Goal: Task Accomplishment & Management: Manage account settings

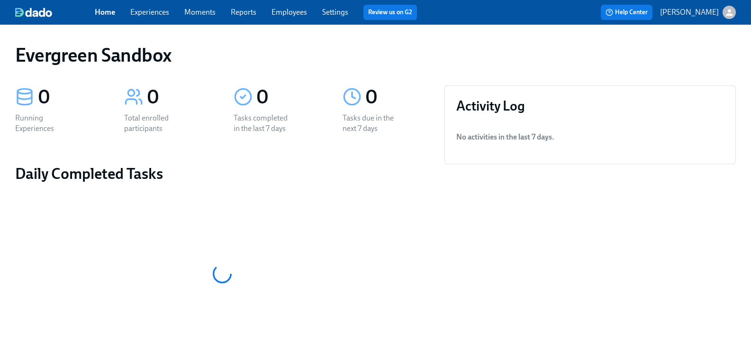
click at [726, 10] on icon "button" at bounding box center [729, 12] width 7 height 7
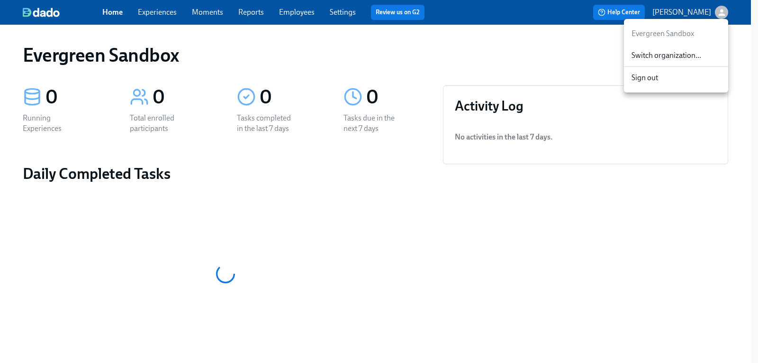
click at [675, 51] on span "Switch organization..." at bounding box center [676, 55] width 89 height 10
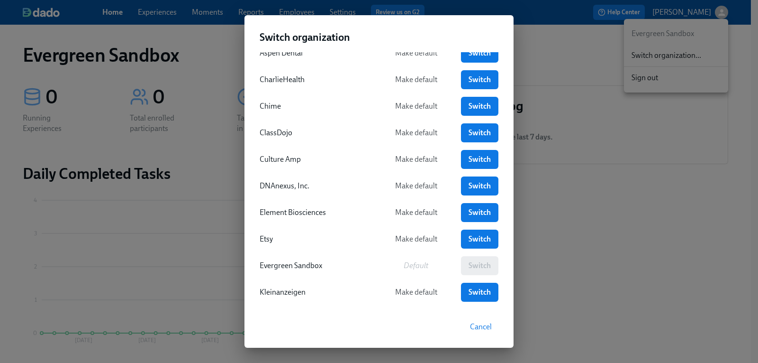
scroll to position [95, 0]
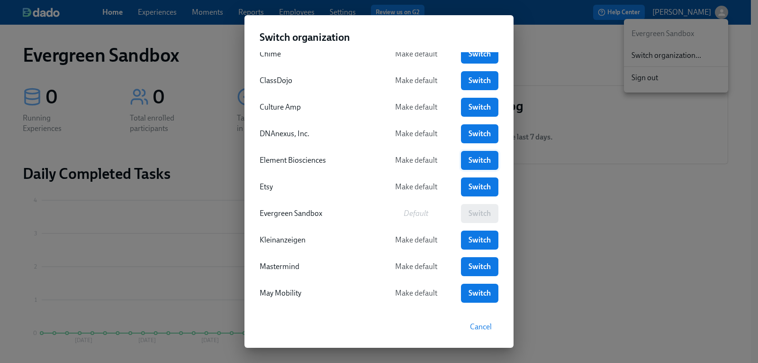
click at [471, 163] on span "Switch" at bounding box center [480, 159] width 24 height 9
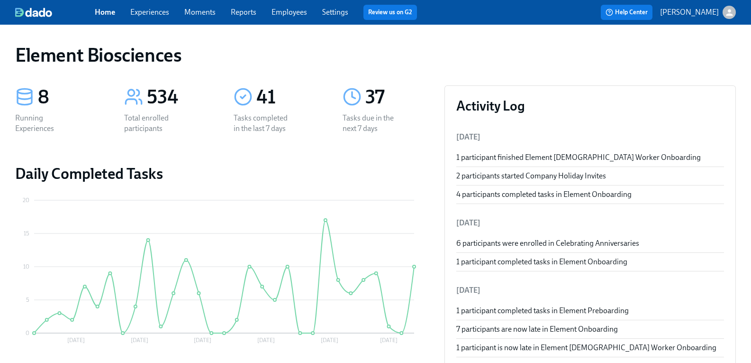
click at [161, 15] on link "Experiences" at bounding box center [149, 12] width 39 height 9
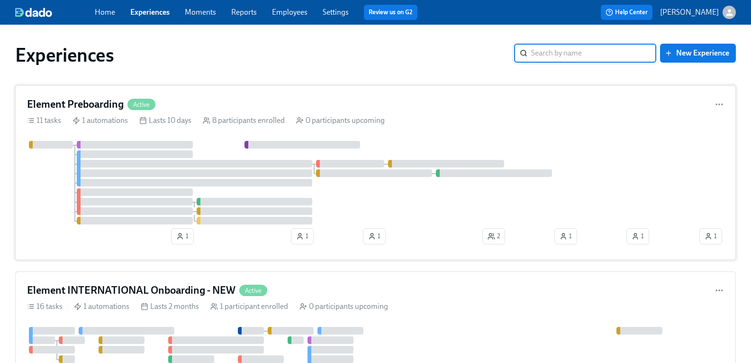
click at [113, 102] on h4 "Element Preboarding" at bounding box center [75, 104] width 97 height 14
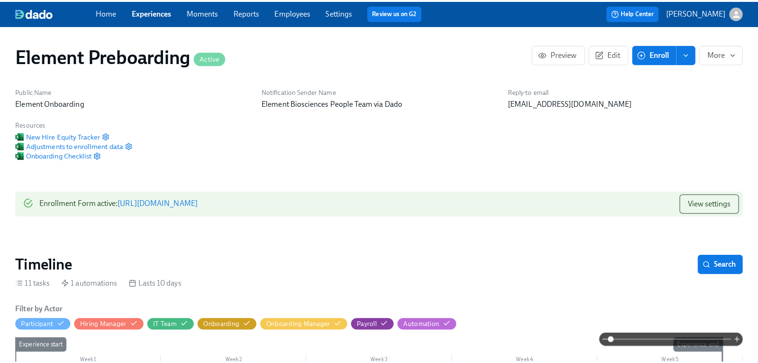
scroll to position [0, 1233]
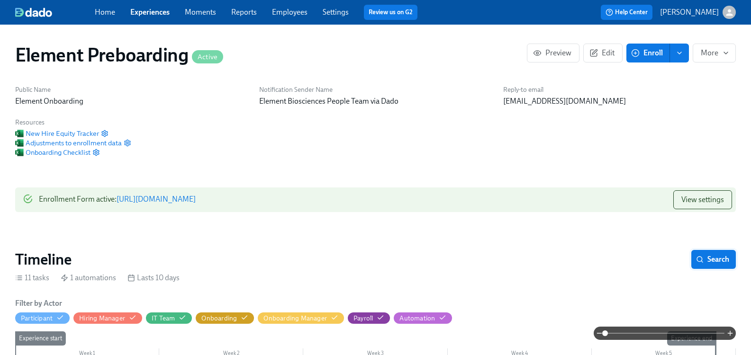
click at [709, 259] on span "Search" at bounding box center [713, 259] width 31 height 9
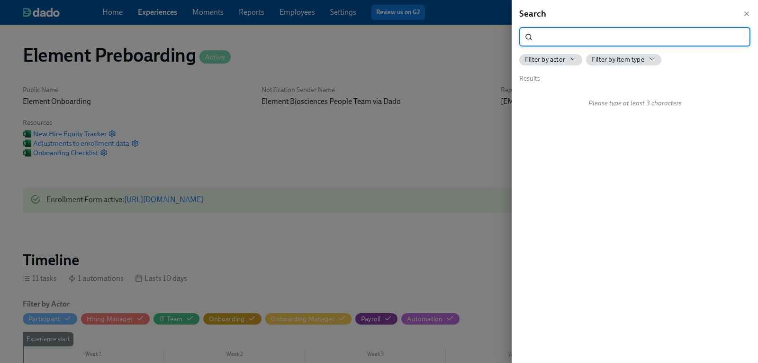
click at [560, 41] on input "search" at bounding box center [643, 36] width 214 height 19
type input "2"
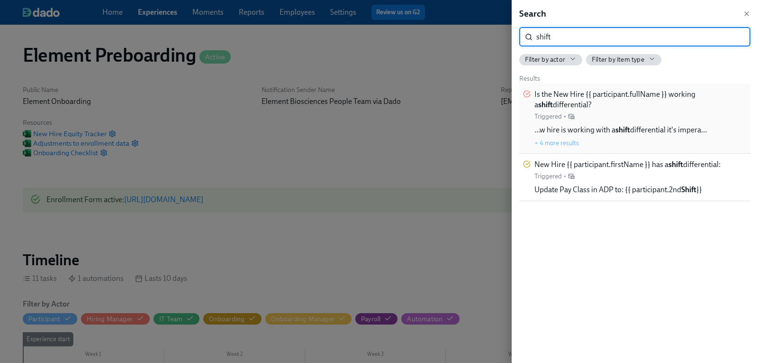
type input "shift"
click at [686, 92] on span "Is the New Hire {{ participant.fullName }} working a shift differential?" at bounding box center [641, 99] width 212 height 21
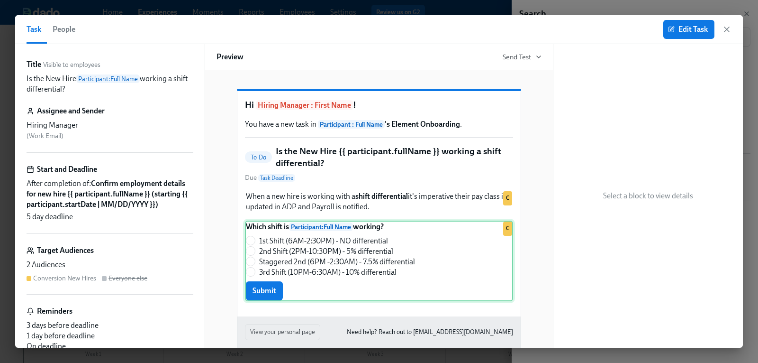
click at [409, 248] on div "Which shift is Participant : Full Name working? 1st Shift (6AM-2:30PM) - NO dif…" at bounding box center [379, 260] width 268 height 81
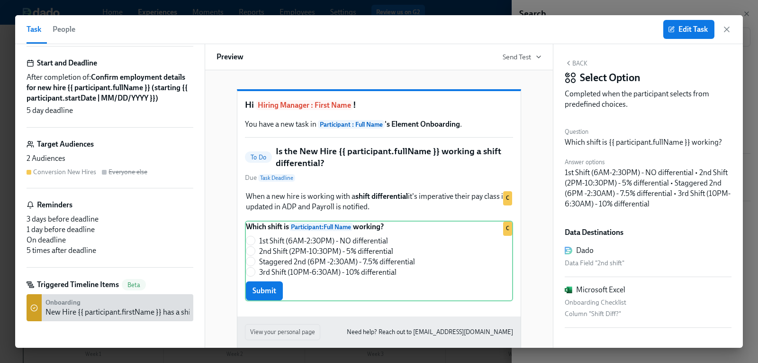
scroll to position [117, 0]
drag, startPoint x: 387, startPoint y: 251, endPoint x: 256, endPoint y: 256, distance: 130.4
click at [256, 256] on div "Which shift is Participant : Full Name working? 1st Shift (6AM-2:30PM) - NO dif…" at bounding box center [379, 260] width 268 height 81
click at [697, 28] on span "Edit Task" at bounding box center [689, 29] width 38 height 9
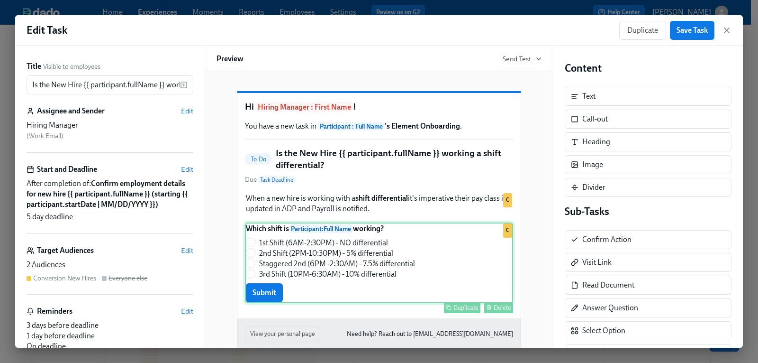
click at [359, 257] on div "Which shift is Participant : Full Name working? 1st Shift (6AM-2:30PM) - NO dif…" at bounding box center [379, 262] width 268 height 81
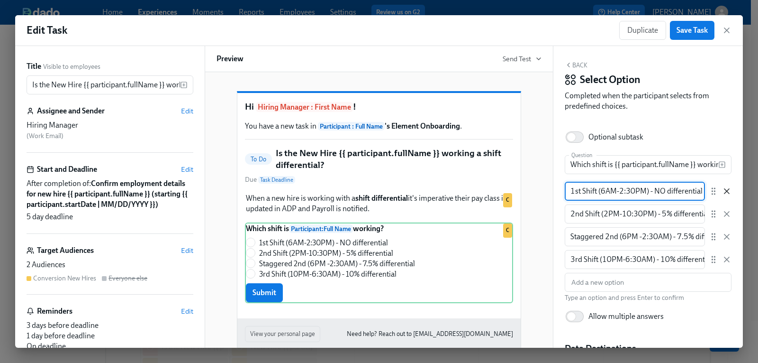
scroll to position [0, 4]
drag, startPoint x: 571, startPoint y: 189, endPoint x: 746, endPoint y: 190, distance: 175.3
click at [746, 190] on div "Edit Task Duplicate Save Task Title Visible to employees Is the New Hire {{ par…" at bounding box center [379, 181] width 758 height 363
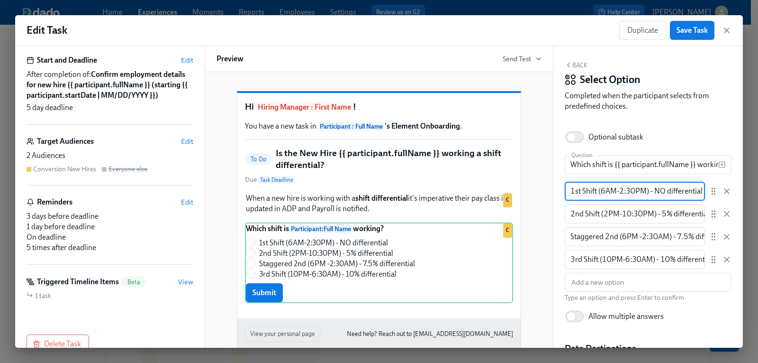
scroll to position [140, 0]
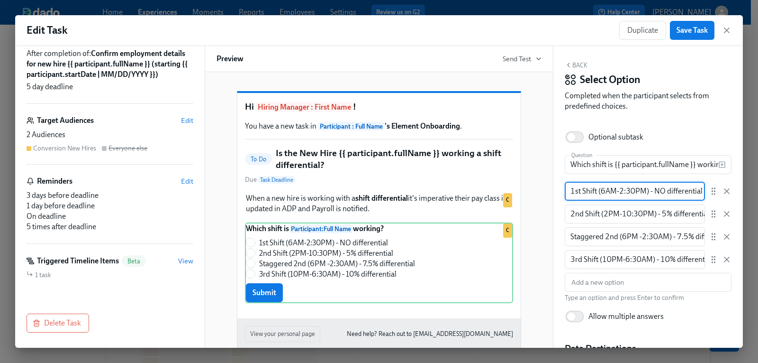
click at [83, 263] on h6 "Triggered Timeline Items" at bounding box center [78, 260] width 82 height 10
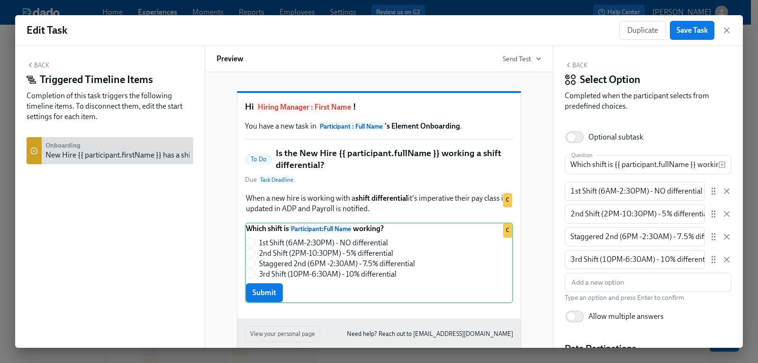
click at [87, 156] on div "New Hire {{ participant.firstName }} has a shift differential:" at bounding box center [139, 155] width 189 height 10
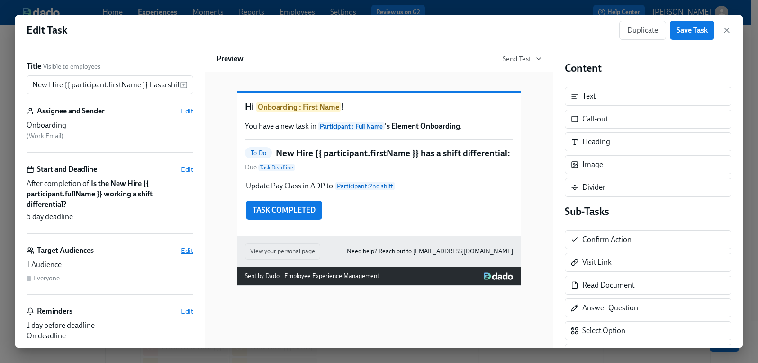
click at [181, 250] on span "Edit" at bounding box center [187, 249] width 12 height 9
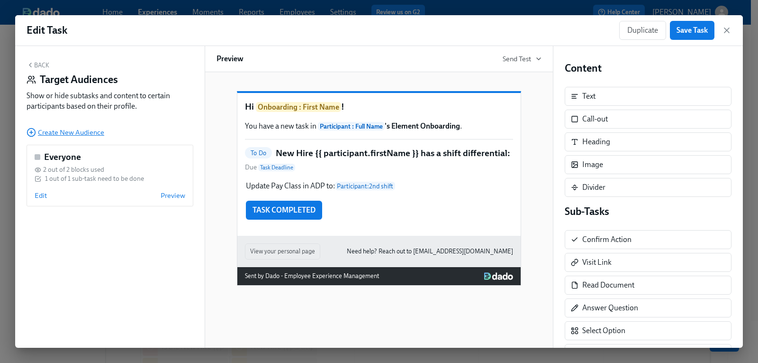
click at [71, 133] on span "Create New Audience" at bounding box center [66, 131] width 78 height 9
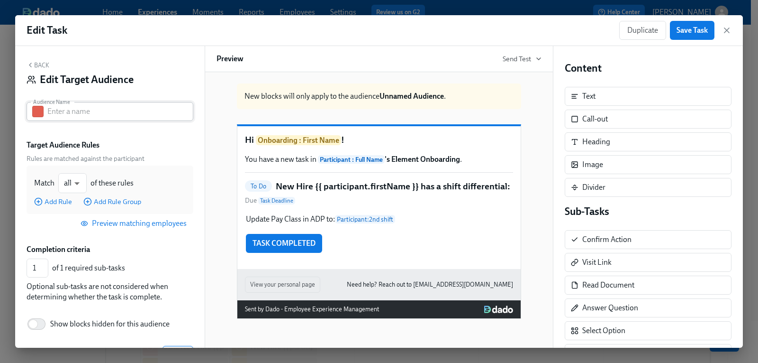
click at [77, 112] on input "text" at bounding box center [120, 111] width 146 height 19
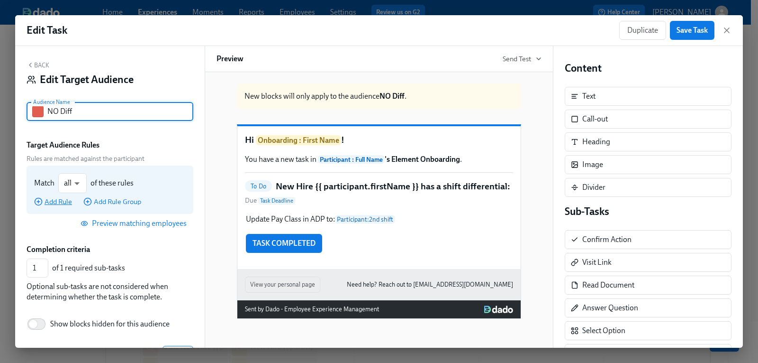
type input "NO Diff"
click at [46, 202] on span "Add Rule" at bounding box center [53, 201] width 38 height 9
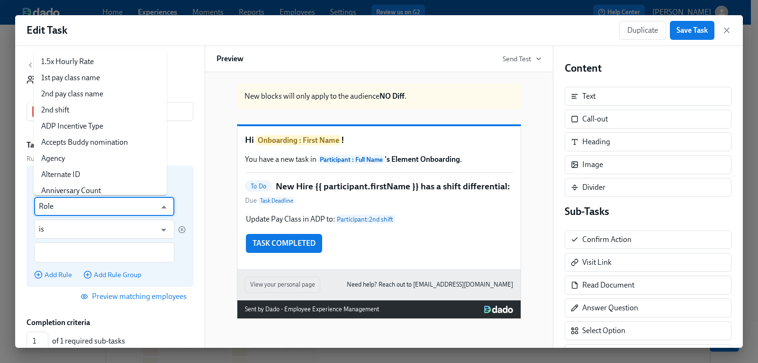
click at [62, 208] on input "Role" at bounding box center [97, 206] width 117 height 19
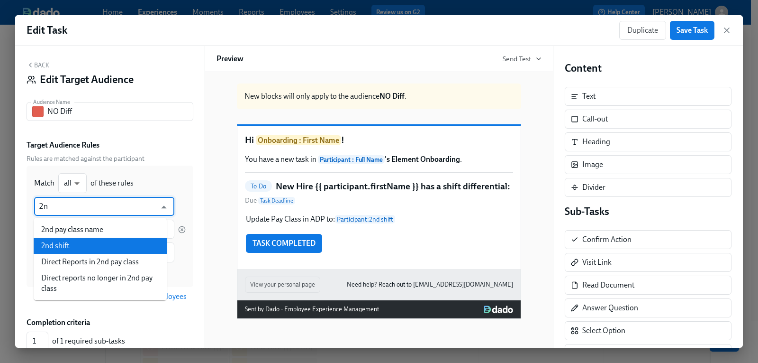
click at [60, 240] on li "2nd shift" at bounding box center [100, 245] width 133 height 16
type input "2nd shift"
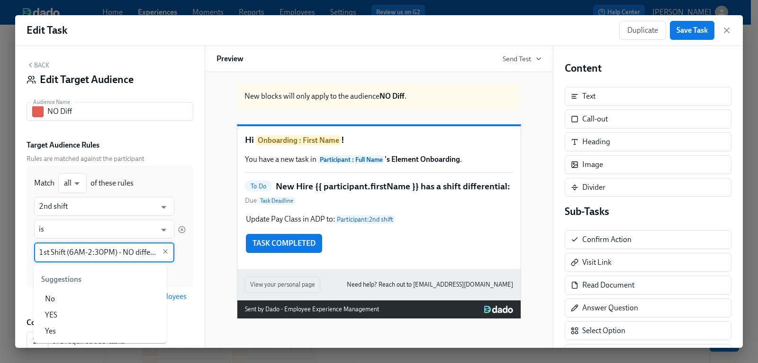
scroll to position [0, 21]
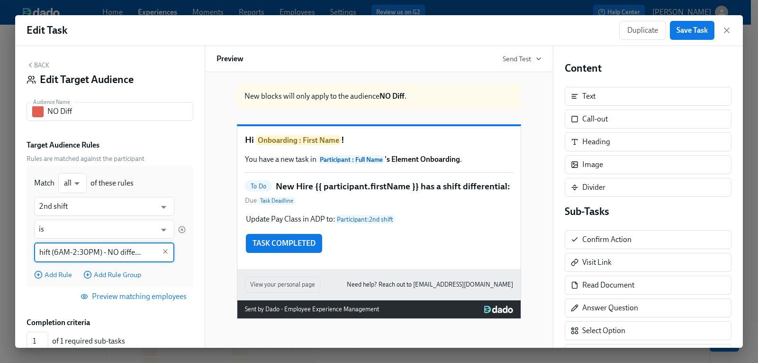
type input "1st Shift (6AM-2:30PM) - NO differential"
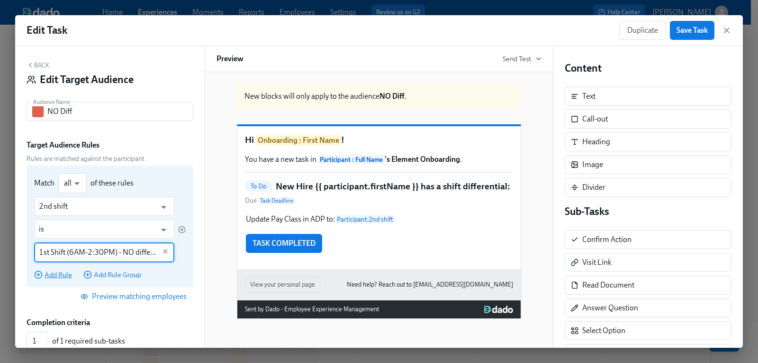
click at [54, 276] on span "Add Rule" at bounding box center [53, 274] width 38 height 9
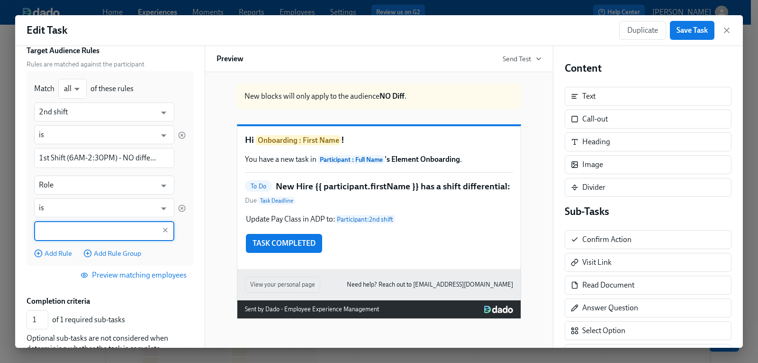
scroll to position [95, 0]
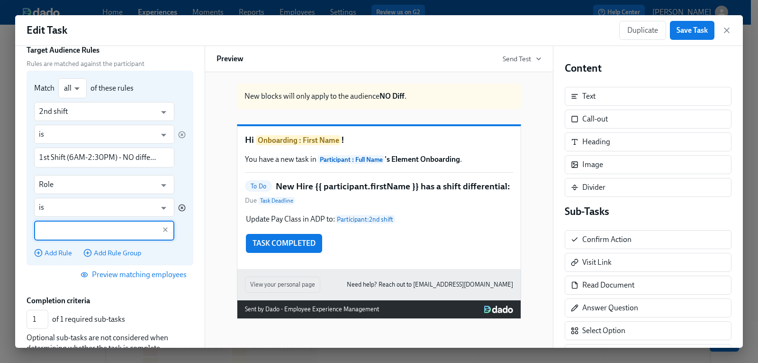
click at [178, 207] on icon "button" at bounding box center [182, 208] width 8 height 8
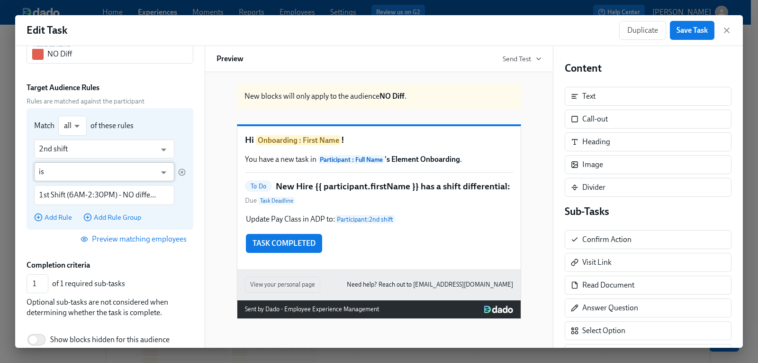
scroll to position [0, 0]
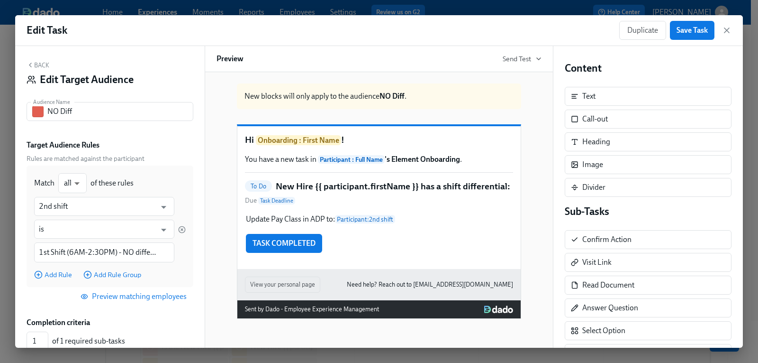
click at [150, 298] on span "Preview matching employees" at bounding box center [134, 295] width 104 height 9
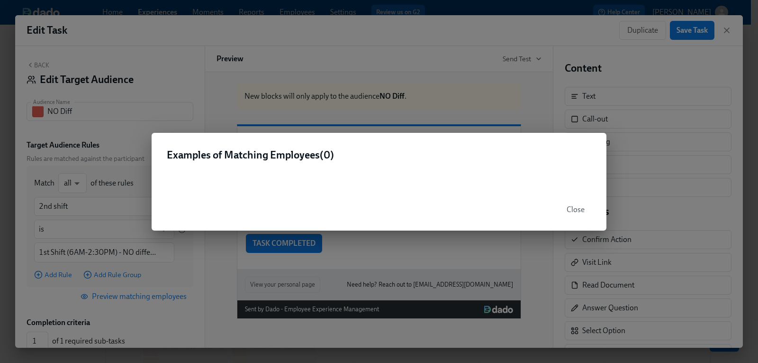
click at [582, 207] on span "Close" at bounding box center [576, 209] width 18 height 9
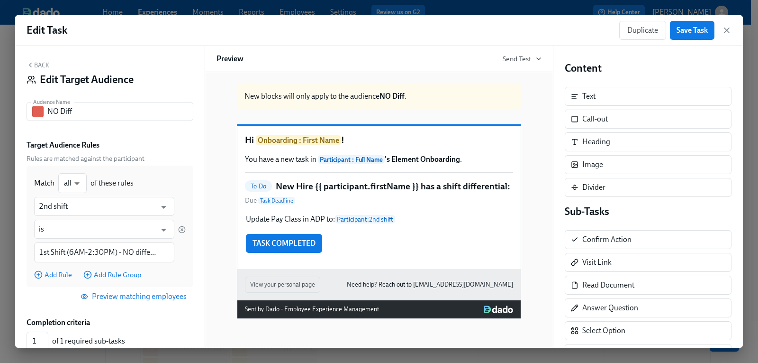
click at [39, 64] on button "Back" at bounding box center [38, 65] width 23 height 8
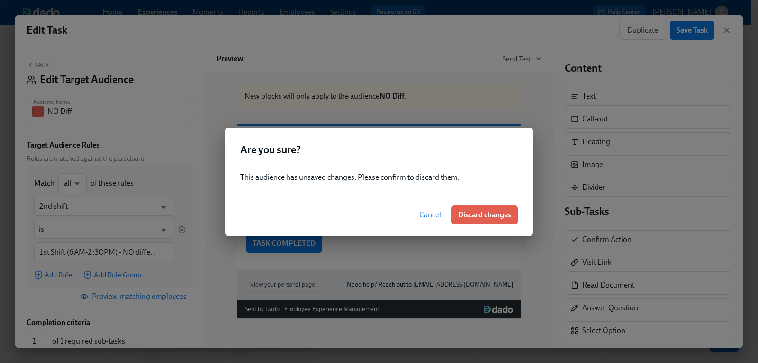
click at [431, 216] on span "Cancel" at bounding box center [430, 214] width 22 height 9
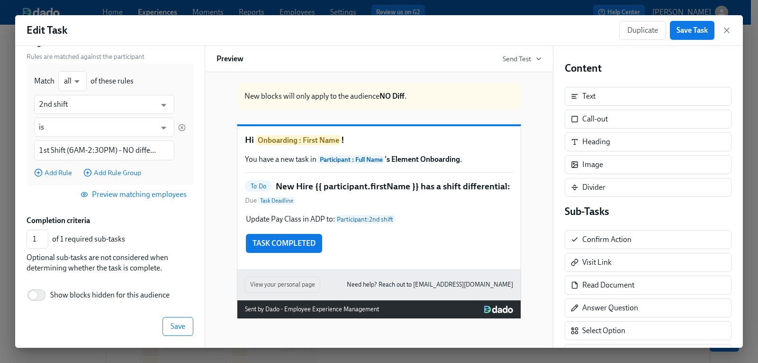
scroll to position [105, 0]
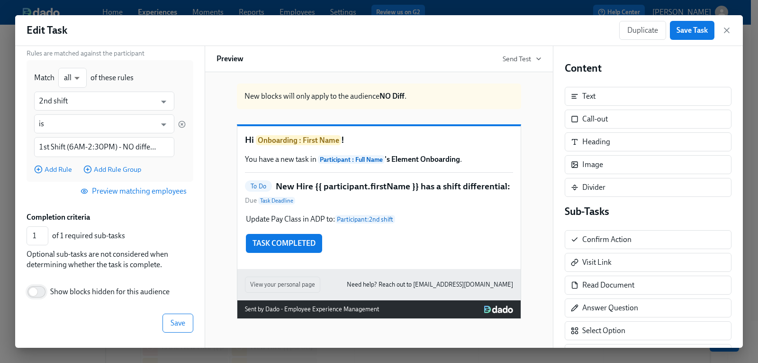
click at [43, 291] on input "Show blocks hidden for this audience" at bounding box center [33, 291] width 63 height 21
checkbox input "true"
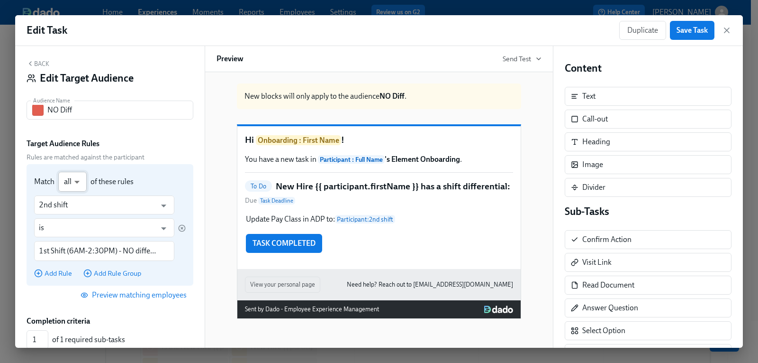
scroll to position [0, 0]
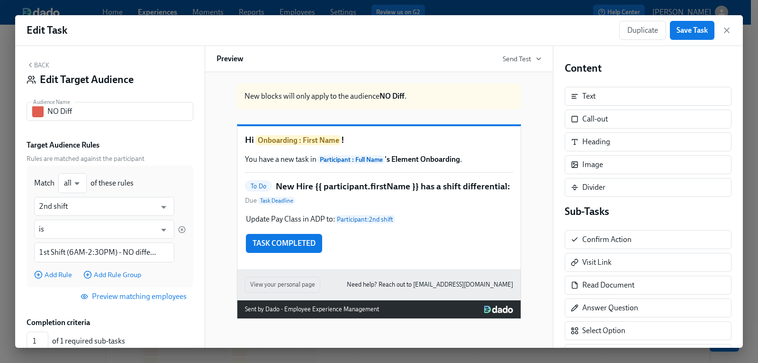
click at [42, 62] on button "Back" at bounding box center [38, 65] width 23 height 8
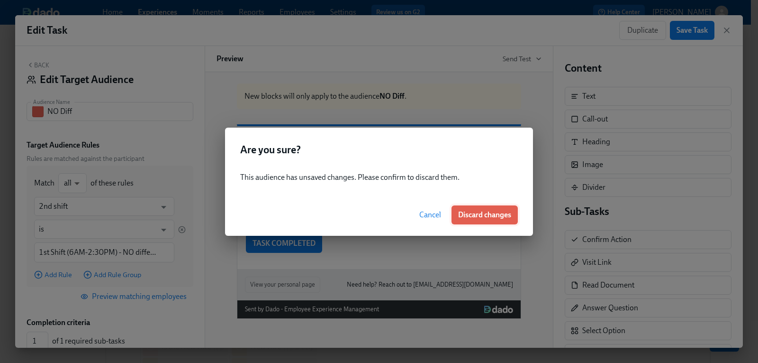
click at [489, 215] on span "Discard changes" at bounding box center [484, 214] width 53 height 9
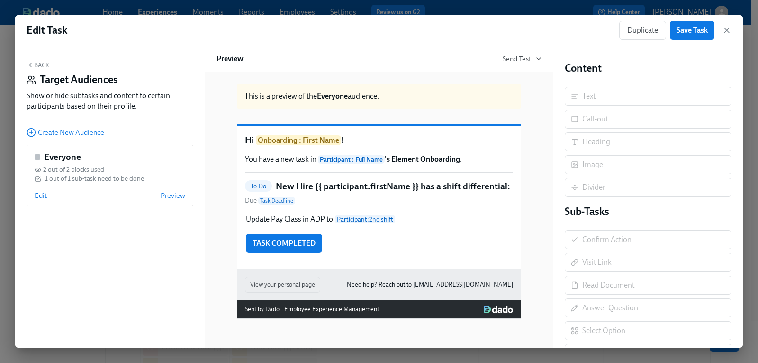
click at [44, 62] on button "Back" at bounding box center [38, 65] width 23 height 8
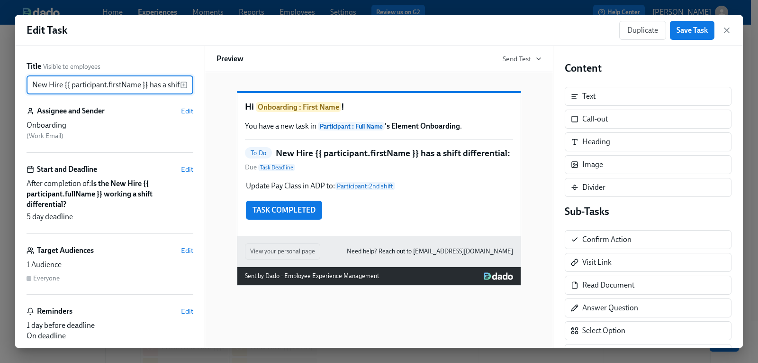
scroll to position [0, 48]
drag, startPoint x: 32, startPoint y: 83, endPoint x: 248, endPoint y: 86, distance: 216.1
click at [248, 86] on div "Title Visible to employees New Hire {{ participant.firstName }} has a shift dif…" at bounding box center [379, 196] width 728 height 301
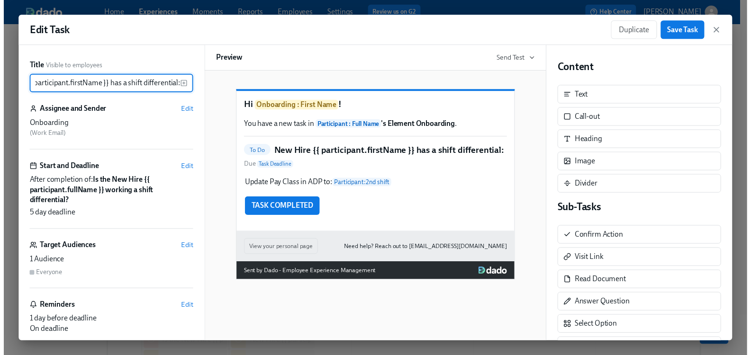
scroll to position [0, 0]
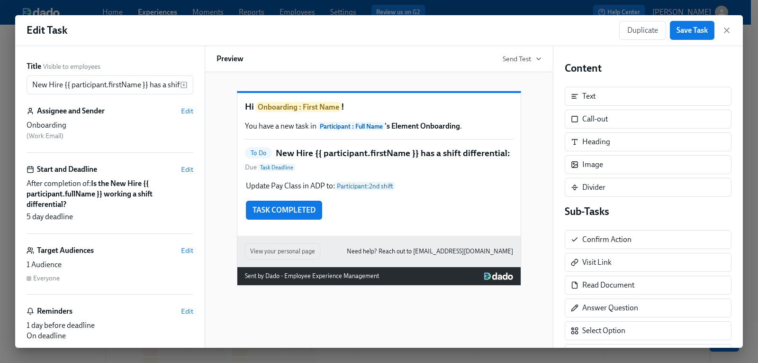
click at [732, 30] on div "Edit Task Duplicate Save Task" at bounding box center [379, 30] width 728 height 31
click at [726, 31] on icon "button" at bounding box center [727, 30] width 5 height 5
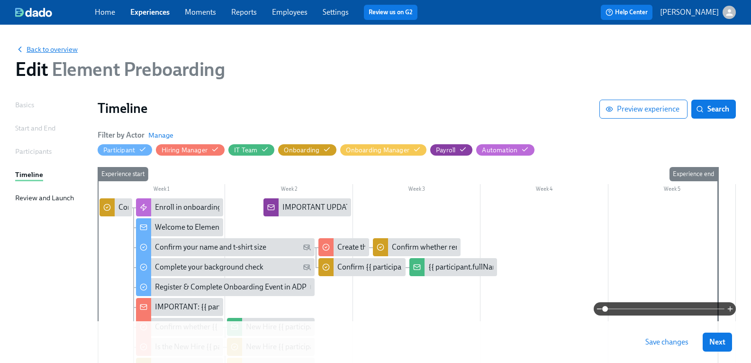
click at [63, 49] on span "Back to overview" at bounding box center [46, 49] width 63 height 9
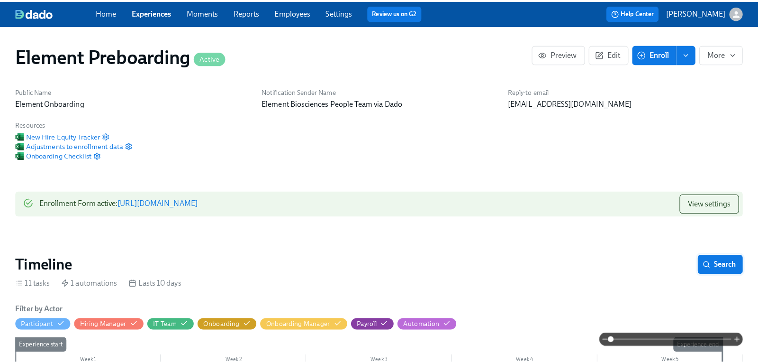
scroll to position [0, 1233]
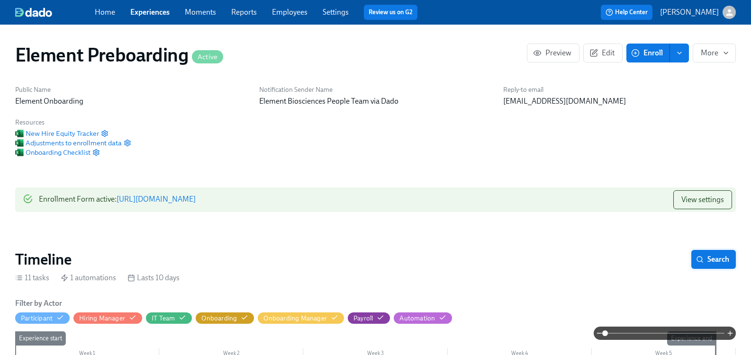
click at [716, 257] on span "Search" at bounding box center [713, 259] width 31 height 9
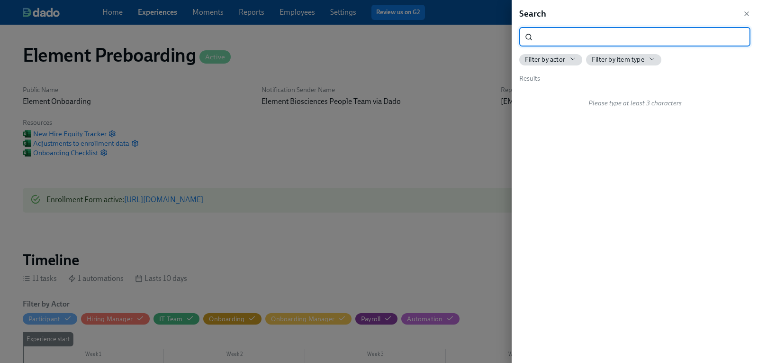
click at [570, 30] on input "search" at bounding box center [643, 36] width 214 height 19
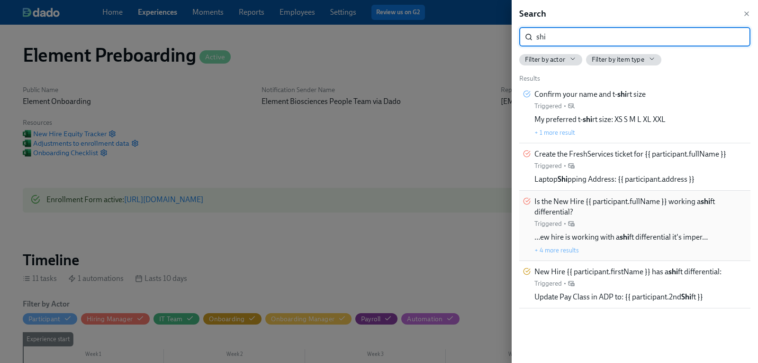
type input "shi"
click at [569, 203] on span "Is the New Hire {{ participant.fullName }} working a shi ft differential?" at bounding box center [641, 206] width 212 height 21
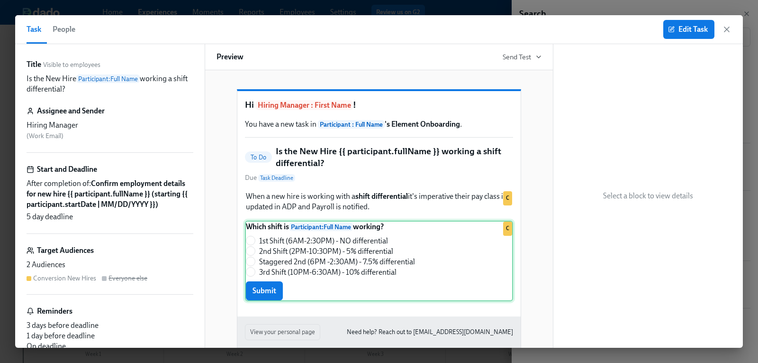
click at [392, 249] on div "Which shift is Participant : Full Name working? 1st Shift (6AM-2:30PM) - NO dif…" at bounding box center [379, 260] width 268 height 81
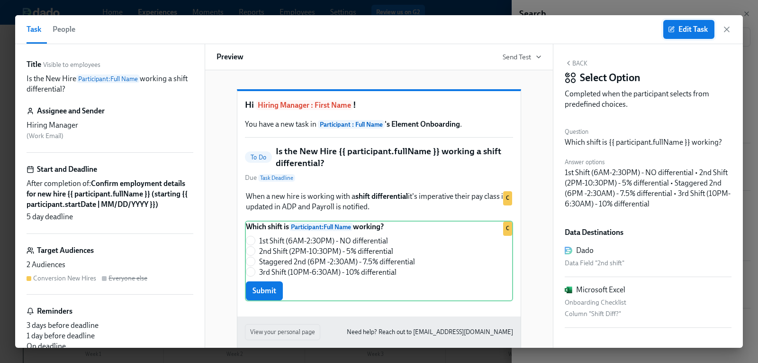
click at [687, 31] on span "Edit Task" at bounding box center [689, 29] width 38 height 9
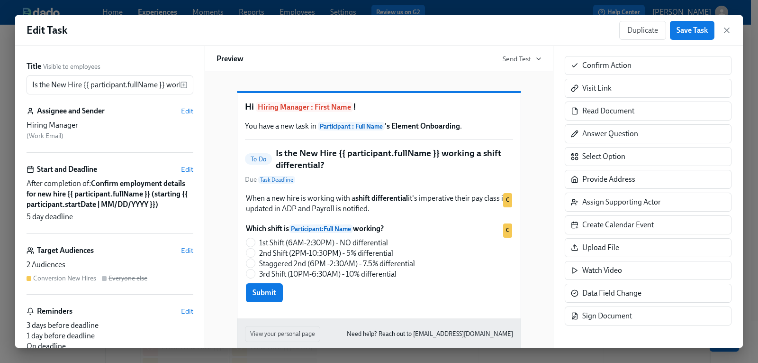
scroll to position [174, 0]
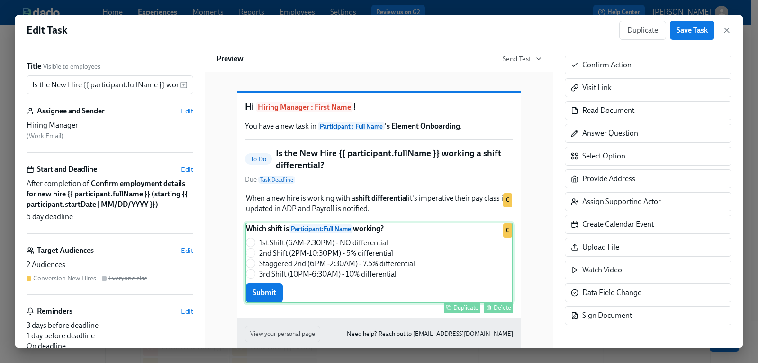
click at [419, 263] on div "Which shift is Participant : Full Name working? 1st Shift (6AM-2:30PM) - NO dif…" at bounding box center [379, 262] width 268 height 81
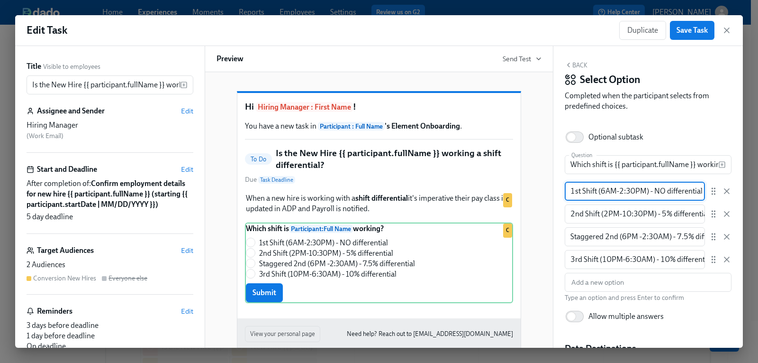
scroll to position [0, 4]
drag, startPoint x: 571, startPoint y: 189, endPoint x: 747, endPoint y: 186, distance: 175.8
click at [747, 186] on div "Edit Task Duplicate Save Task Title Visible to employees Is the New Hire {{ par…" at bounding box center [379, 181] width 758 height 363
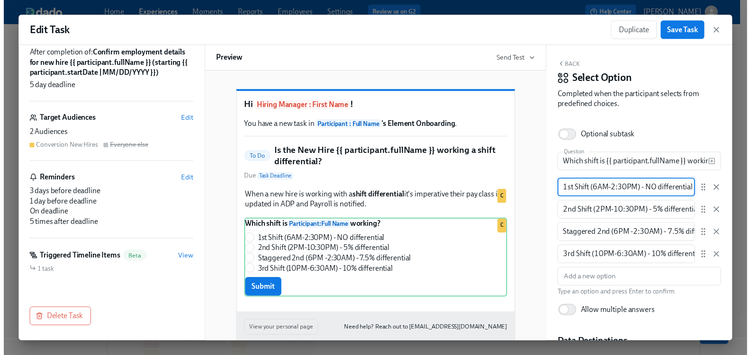
scroll to position [140, 0]
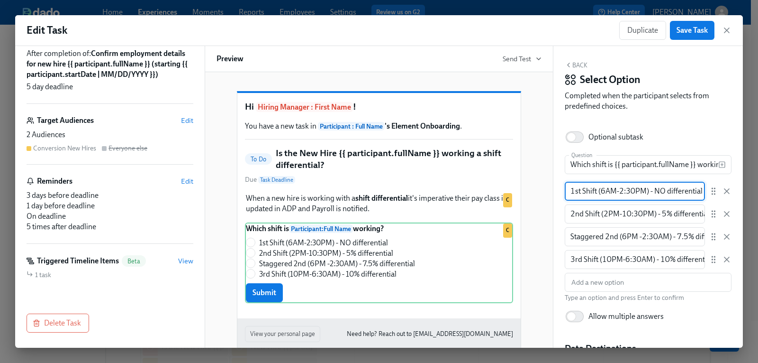
click at [92, 266] on div "Triggered Timeline Items Beta View 1 task" at bounding box center [110, 267] width 167 height 24
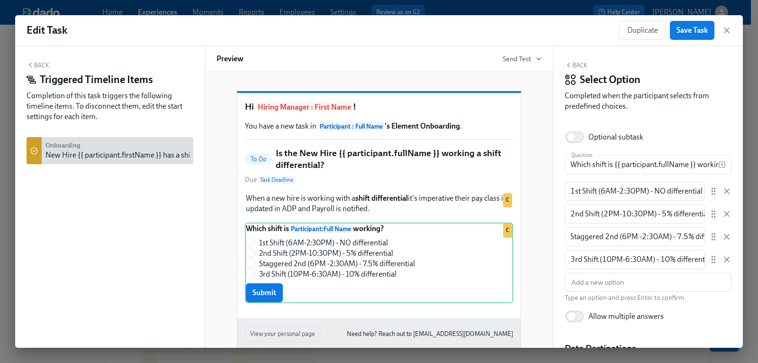
click at [126, 160] on div "New Hire {{ participant.firstName }} has a shift differential:" at bounding box center [139, 155] width 189 height 10
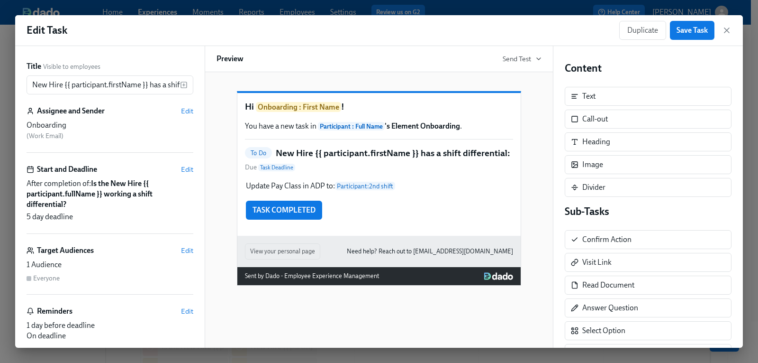
click at [434, 189] on div "Hi Onboarding : First Name ! You have a new task in Participant : Full Name 's …" at bounding box center [378, 164] width 283 height 143
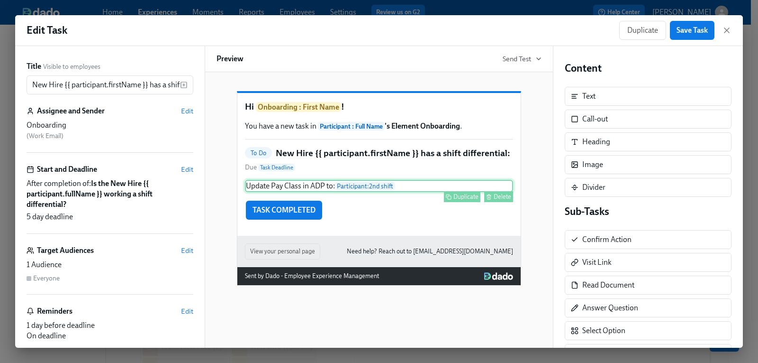
click at [423, 192] on div "Update Pay Class in ADP to: Participant : 2nd shift Duplicate Delete" at bounding box center [379, 186] width 268 height 12
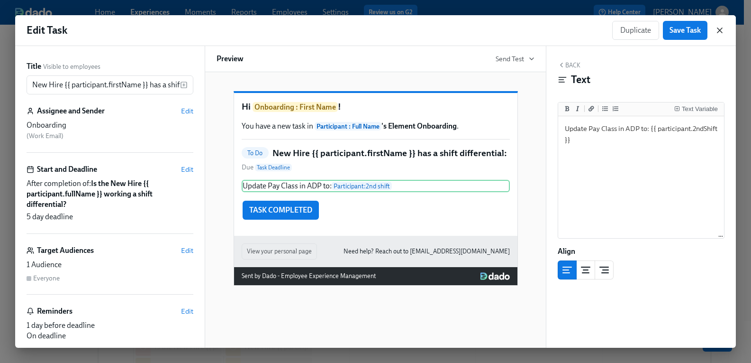
click at [719, 28] on icon "button" at bounding box center [719, 30] width 9 height 9
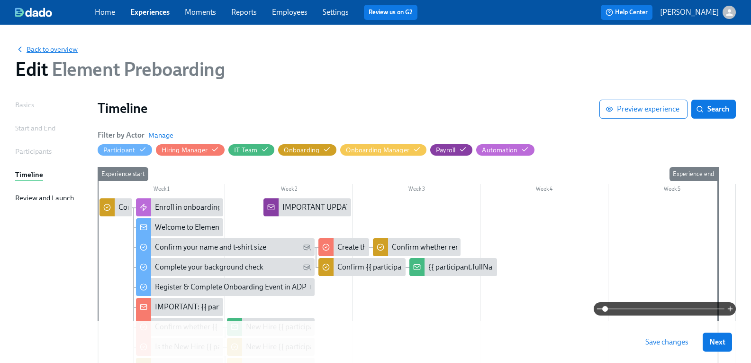
click at [71, 52] on span "Back to overview" at bounding box center [46, 49] width 63 height 9
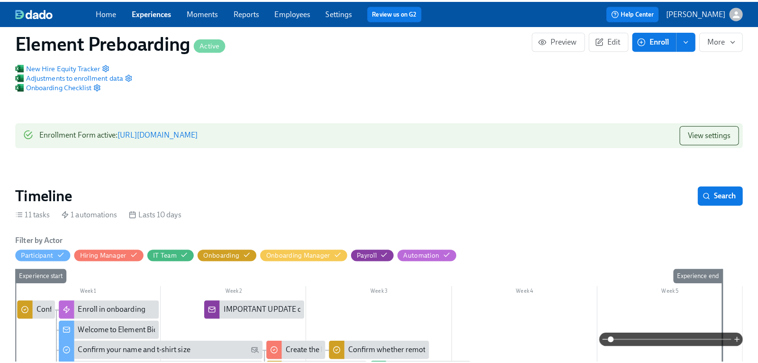
scroll to position [95, 0]
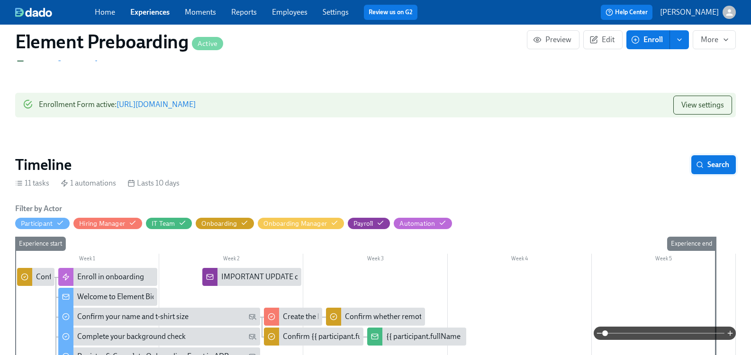
click at [712, 166] on span "Search" at bounding box center [713, 164] width 31 height 9
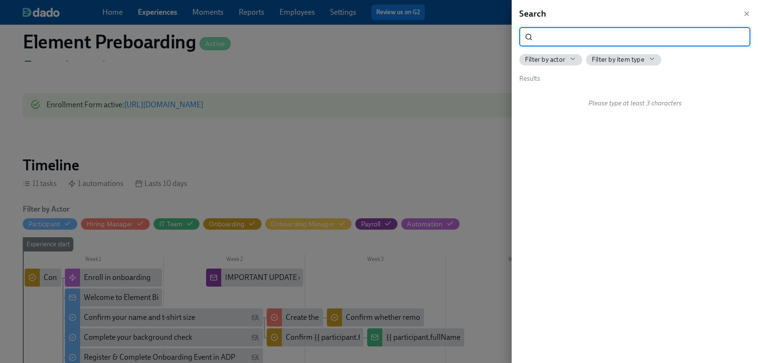
click at [564, 41] on input "search" at bounding box center [643, 36] width 214 height 19
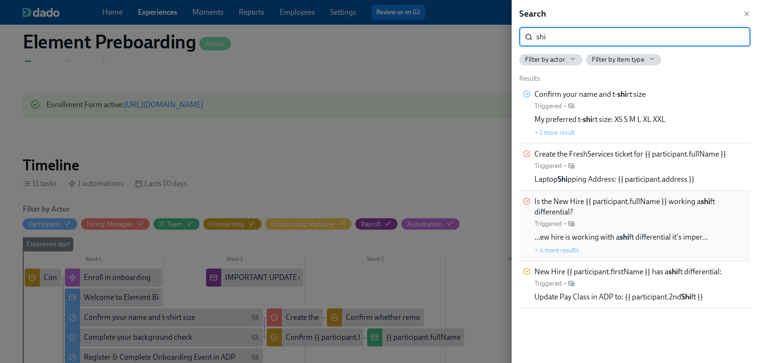
type input "shi"
click at [593, 204] on span "Is the New Hire {{ participant.fullName }} working a shi ft differential?" at bounding box center [641, 206] width 212 height 21
